Goal: Task Accomplishment & Management: Manage account settings

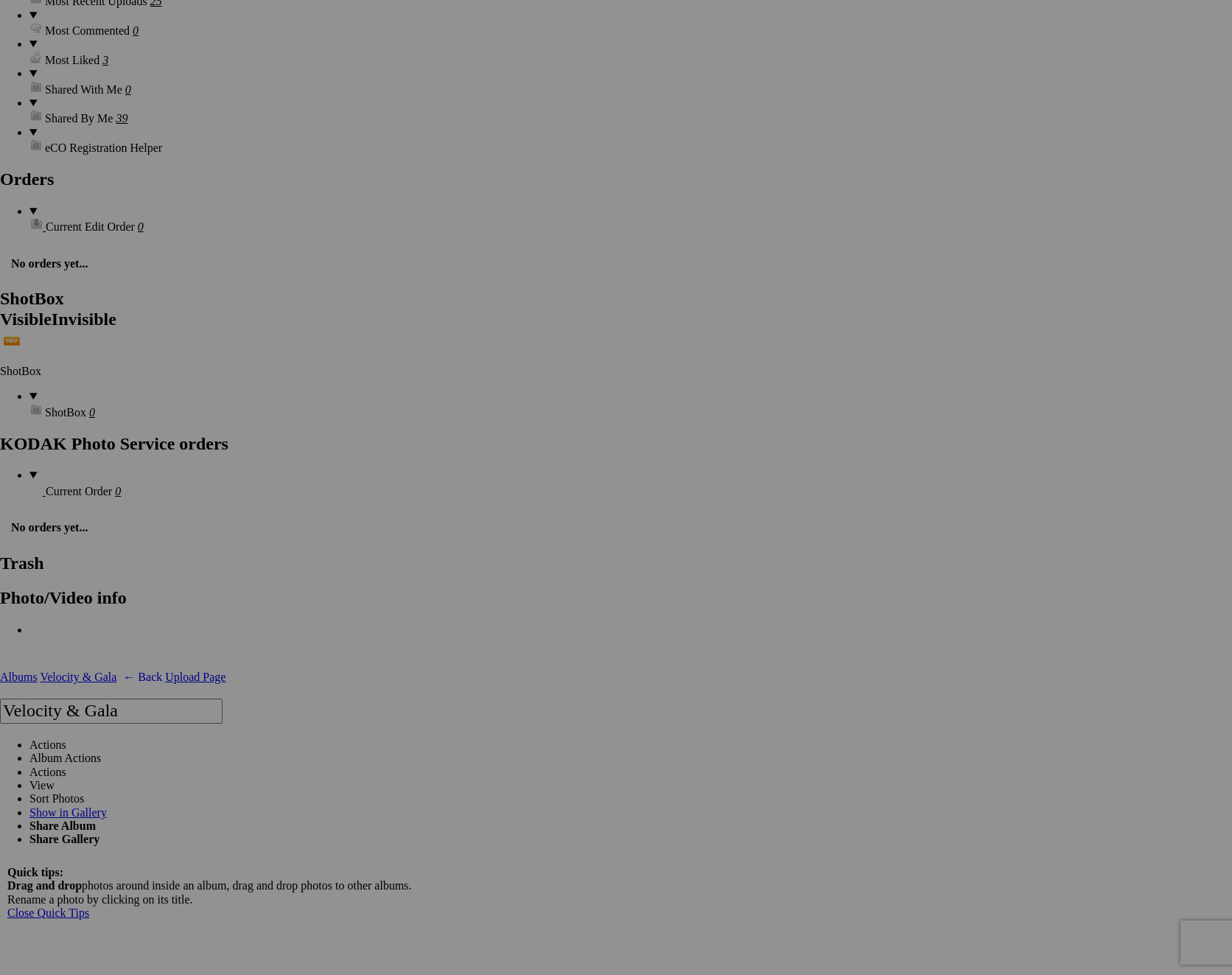
scroll to position [2582, 0]
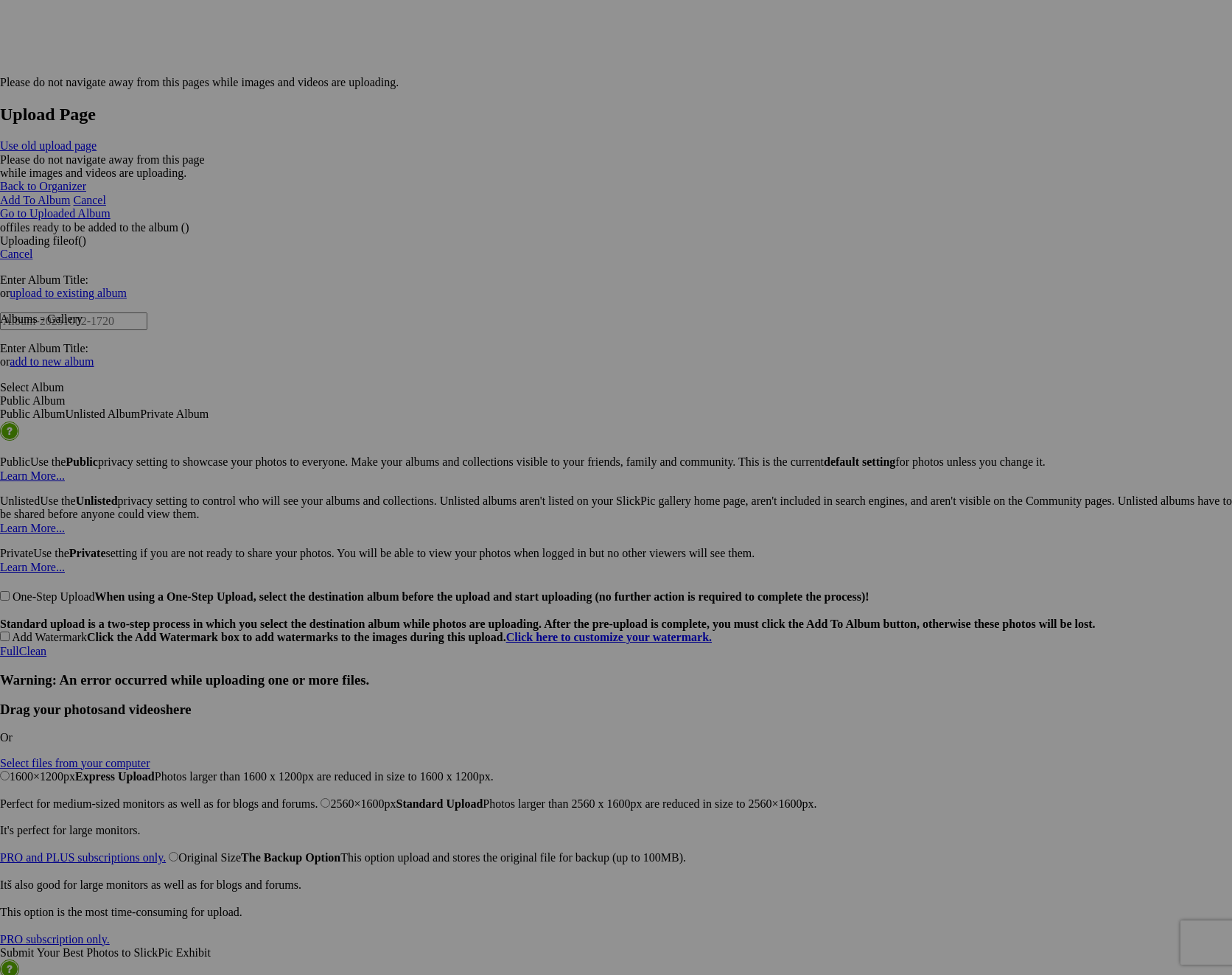
scroll to position [3554, 0]
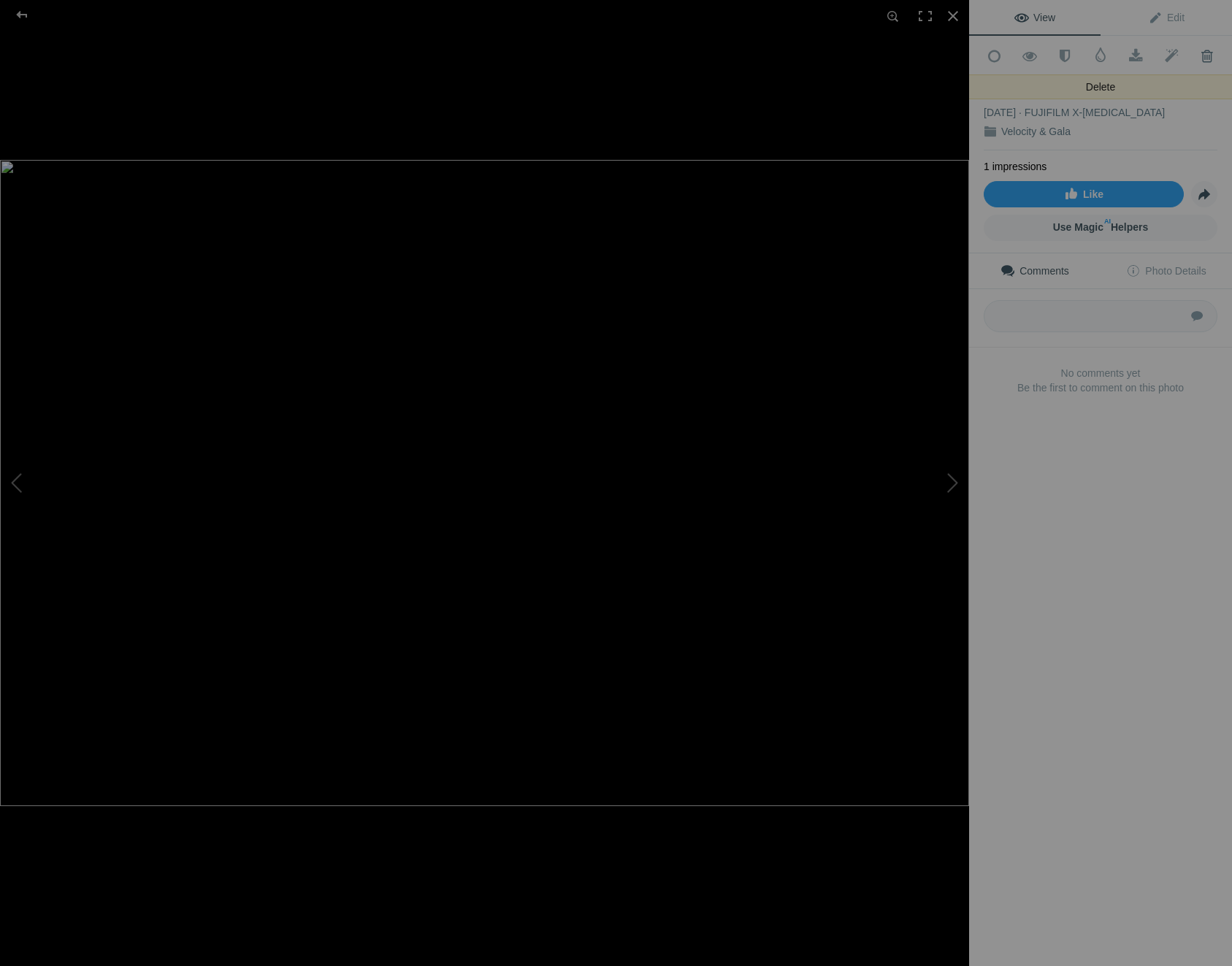
click at [1195, 56] on span at bounding box center [1207, 56] width 36 height 14
click at [1197, 53] on span at bounding box center [1207, 56] width 36 height 14
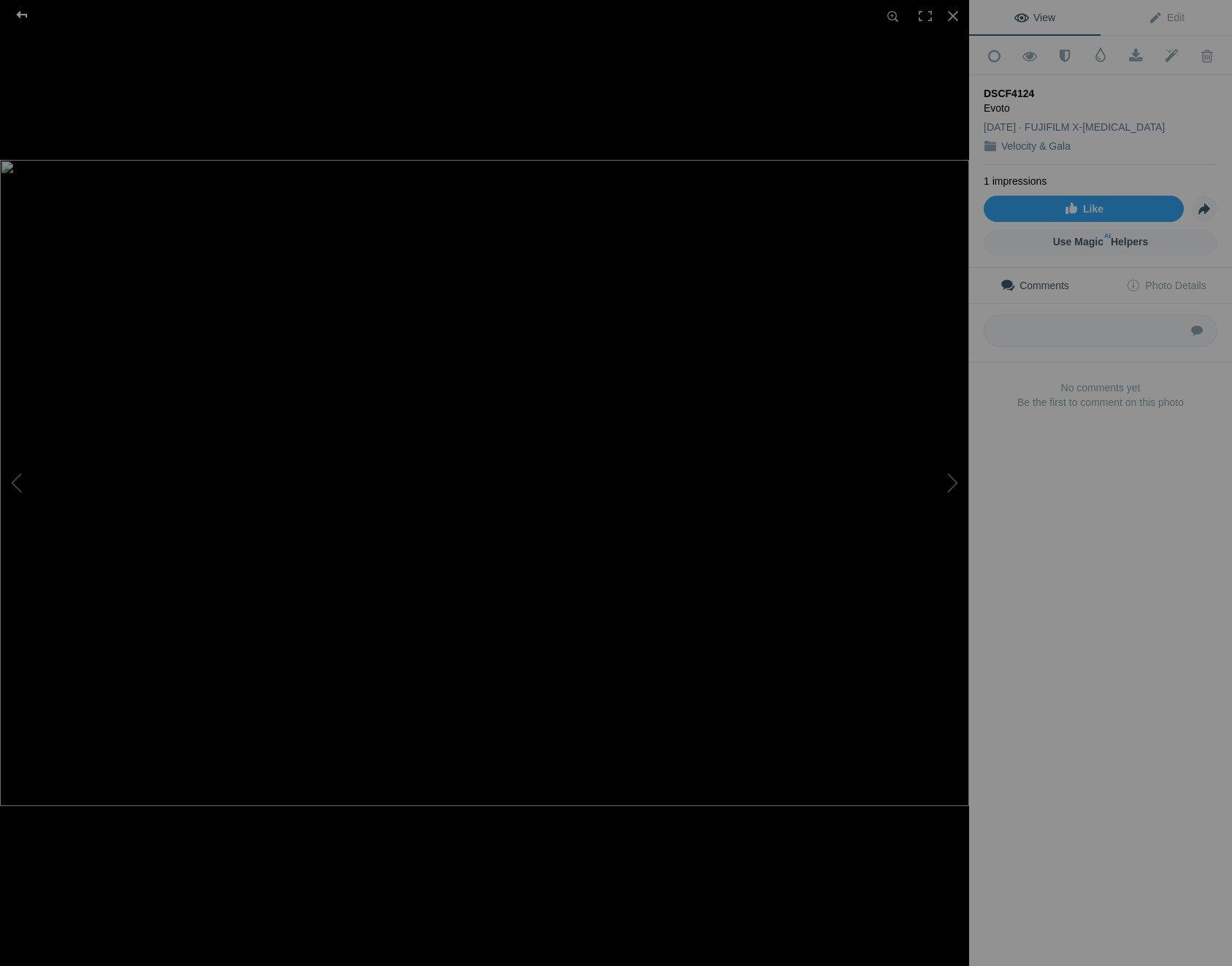
click at [29, 16] on div at bounding box center [21, 14] width 53 height 29
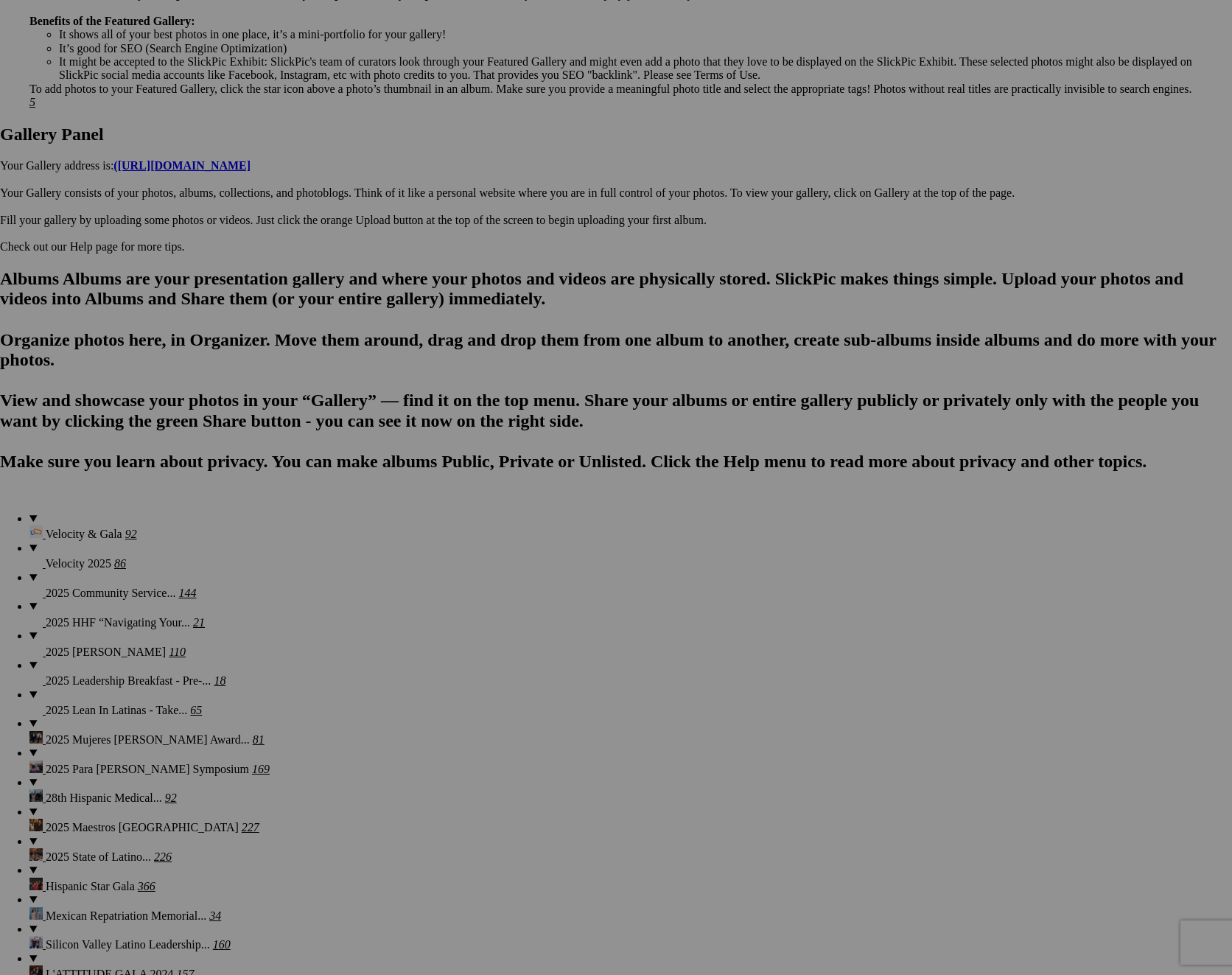
scroll to position [471, 0]
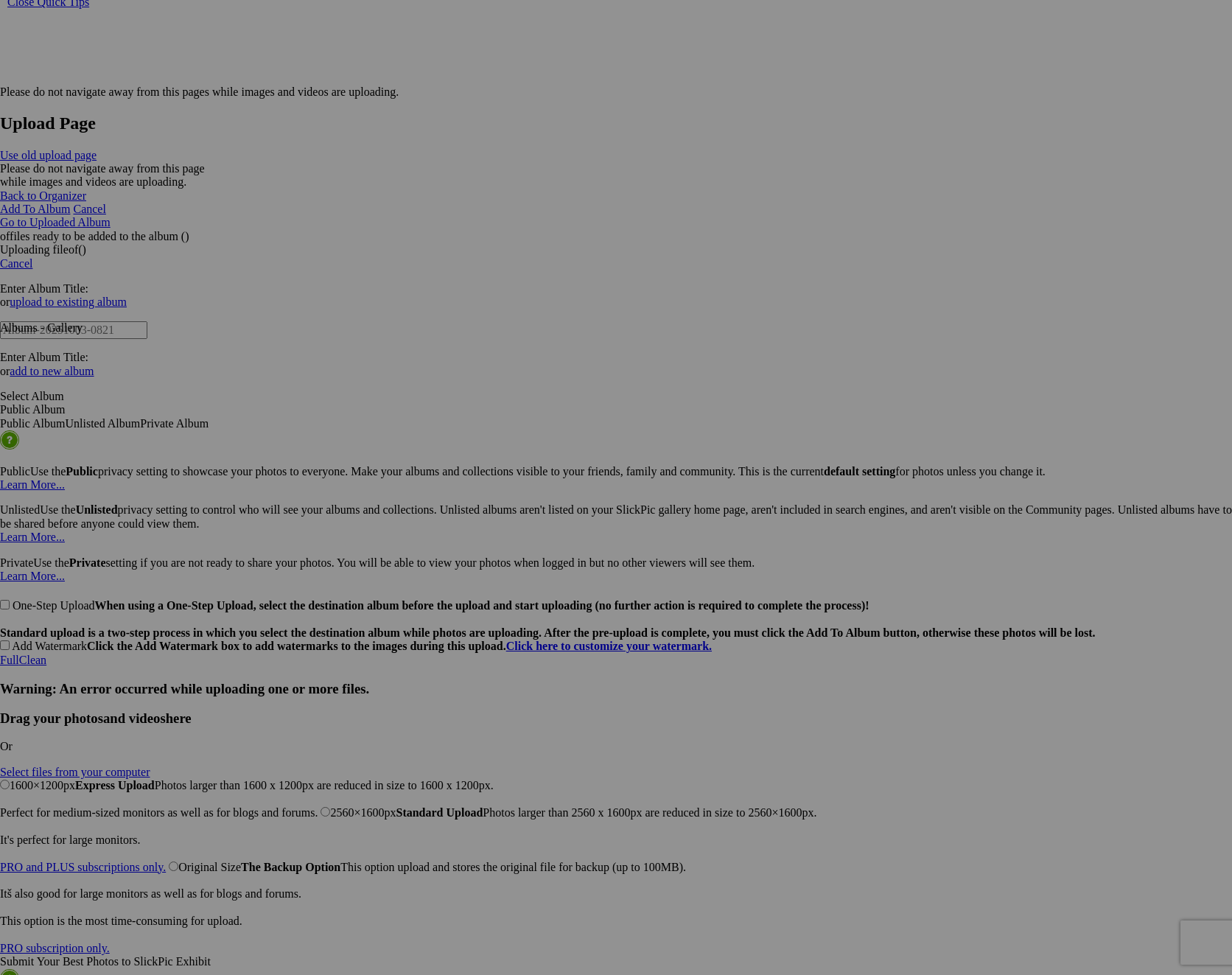
scroll to position [3554, 0]
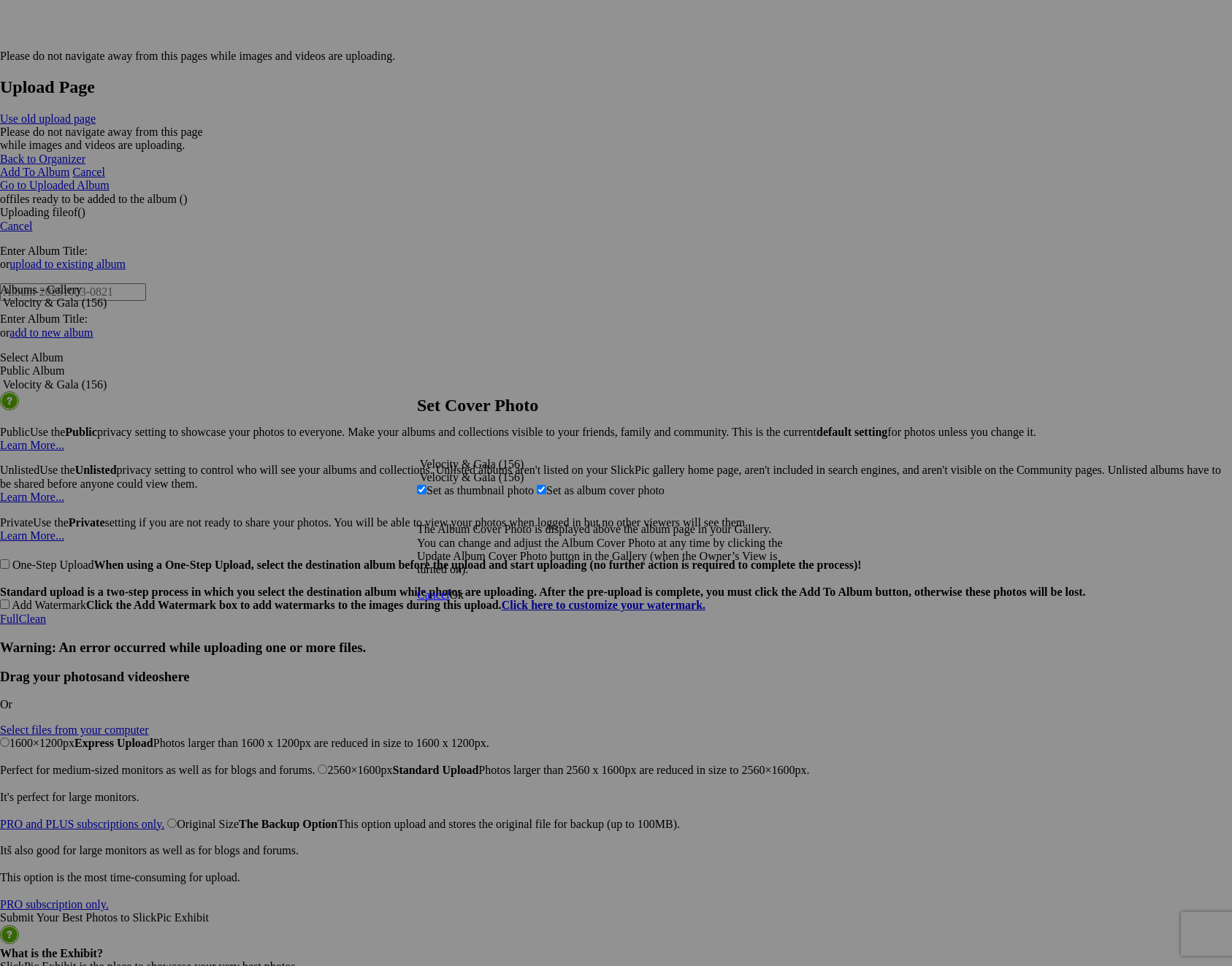
click at [417, 382] on link at bounding box center [417, 382] width 0 height 0
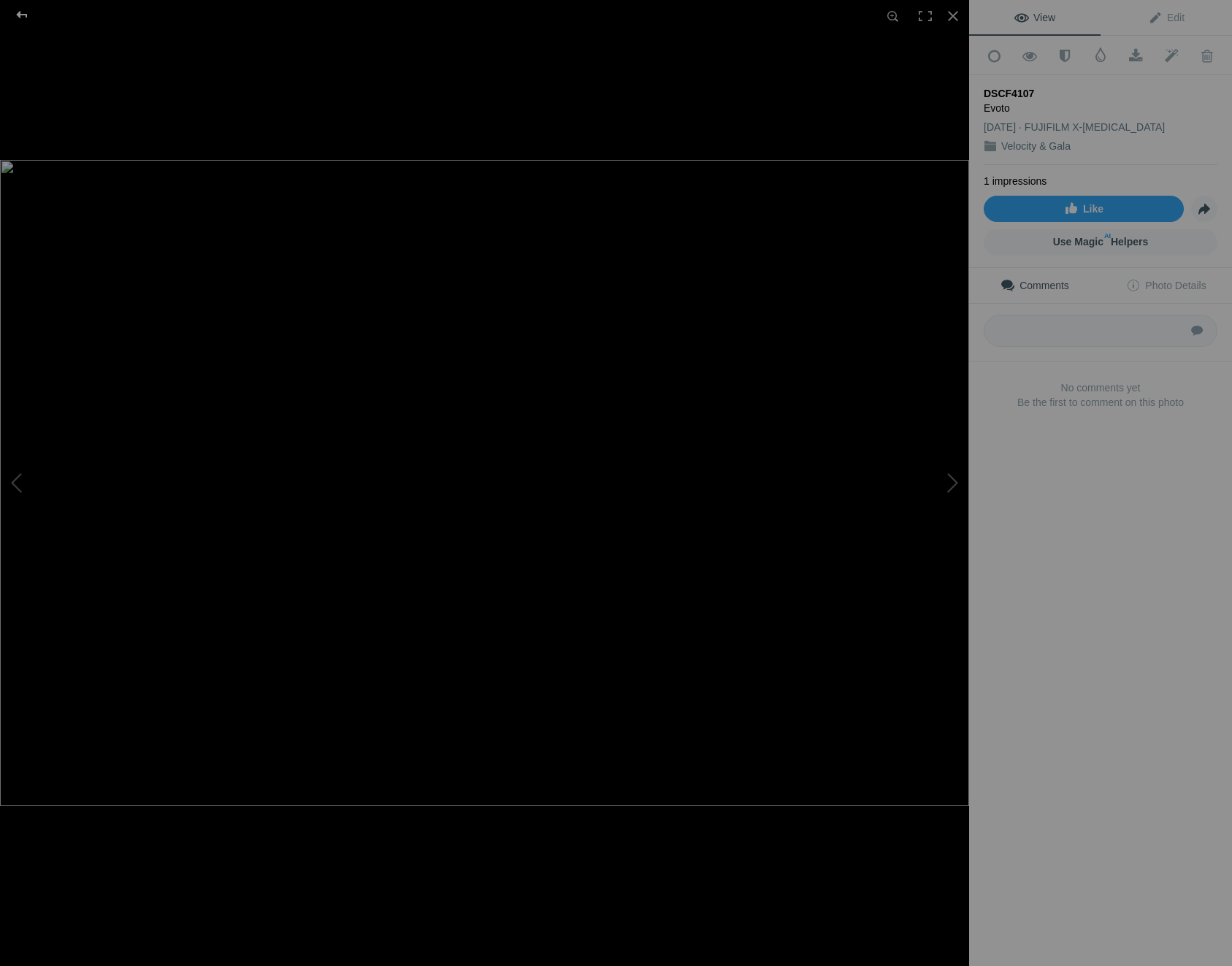
click at [21, 18] on div at bounding box center [21, 14] width 53 height 29
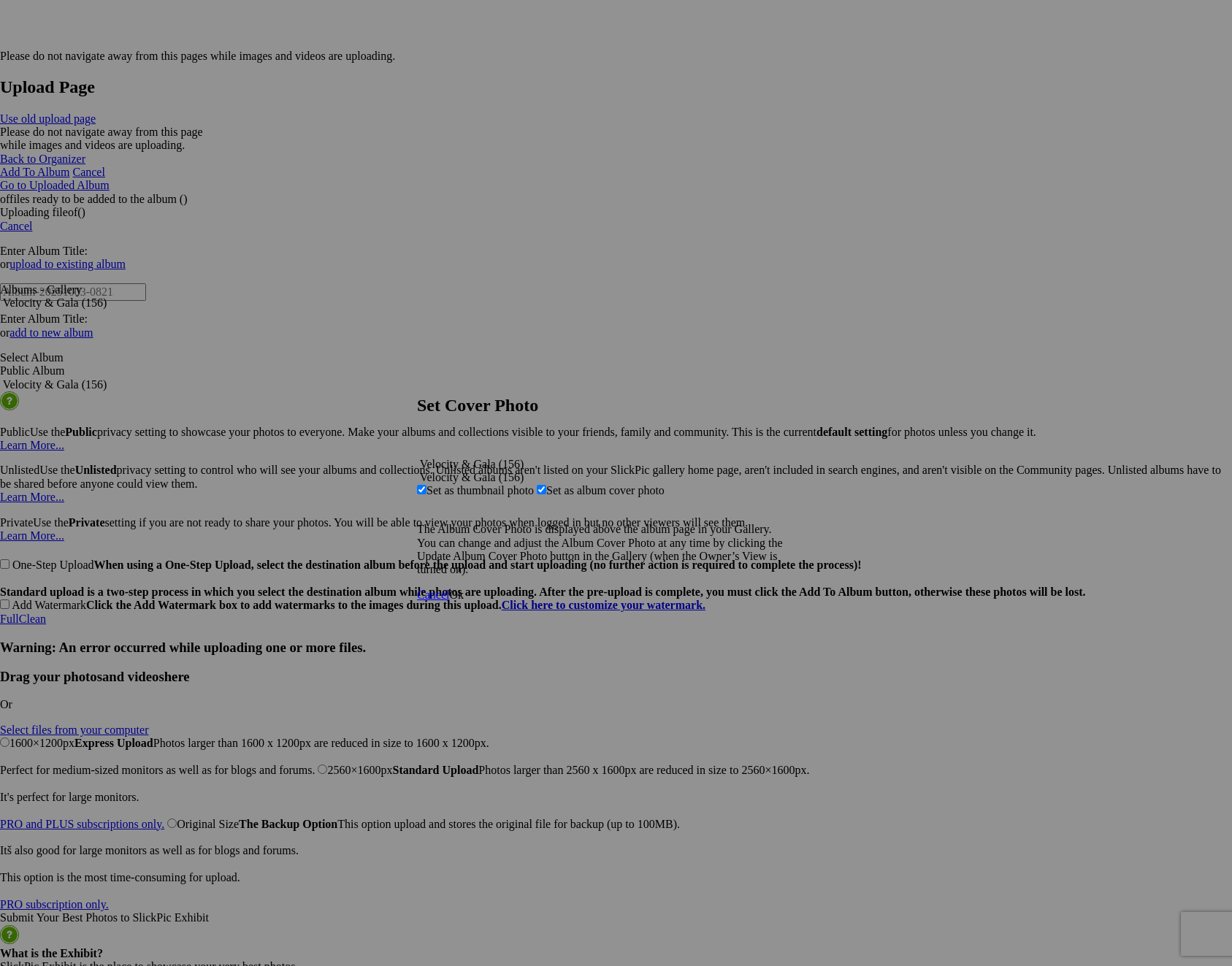
click at [464, 601] on span "Ok" at bounding box center [456, 595] width 14 height 12
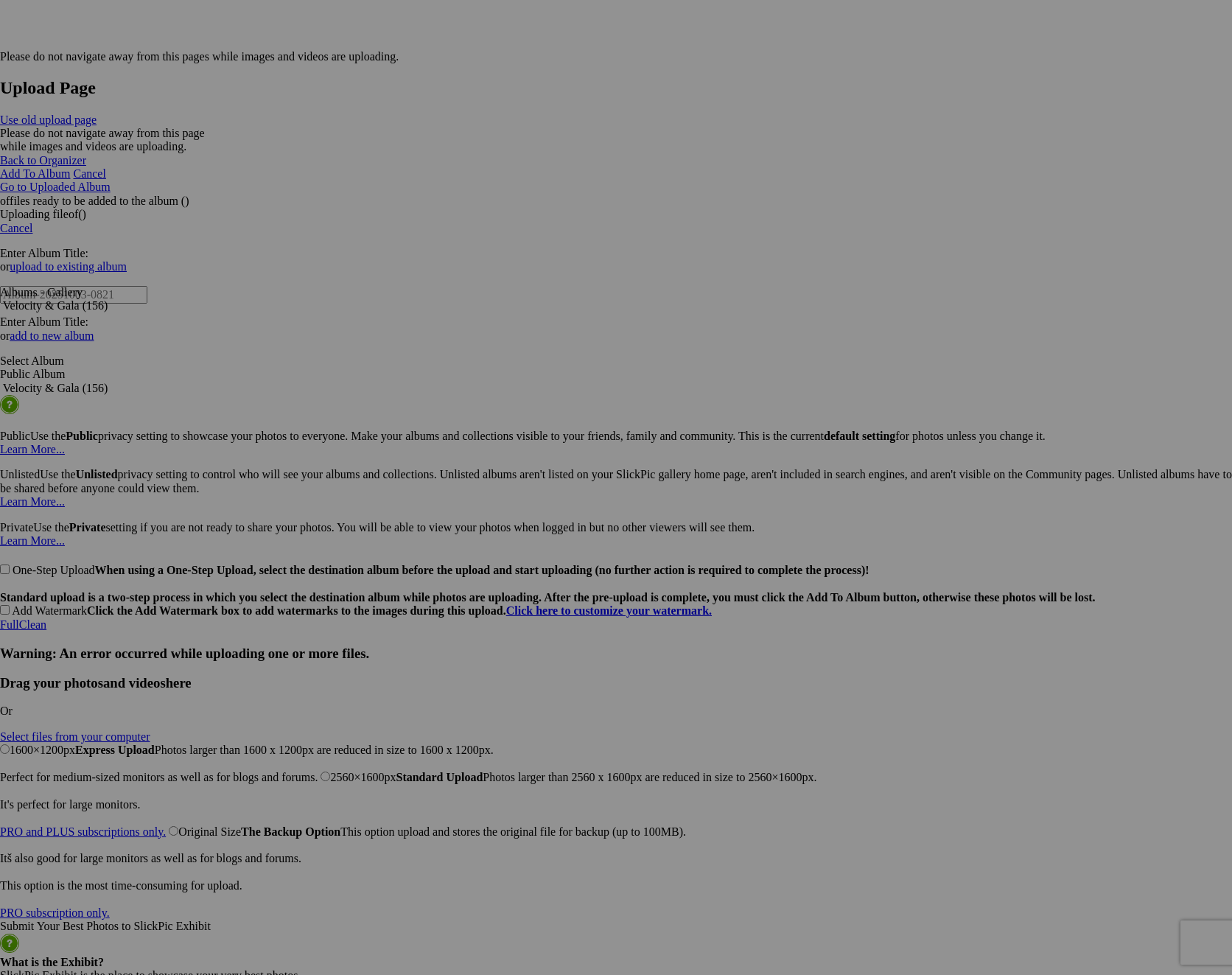
drag, startPoint x: 820, startPoint y: 827, endPoint x: 730, endPoint y: 439, distance: 398.3
